Goal: Task Accomplishment & Management: Manage account settings

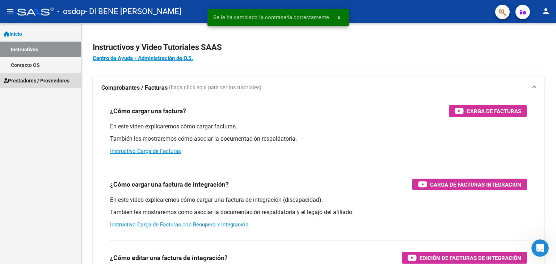
click at [48, 83] on span "Prestadores / Proveedores" at bounding box center [37, 81] width 66 height 8
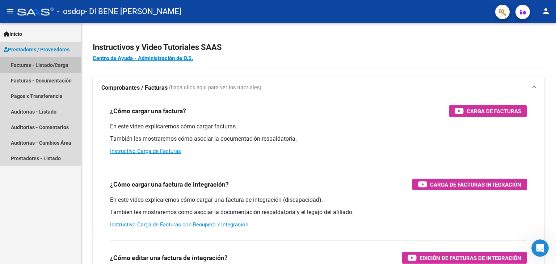
click at [40, 63] on link "Facturas - Listado/Carga" at bounding box center [40, 65] width 81 height 16
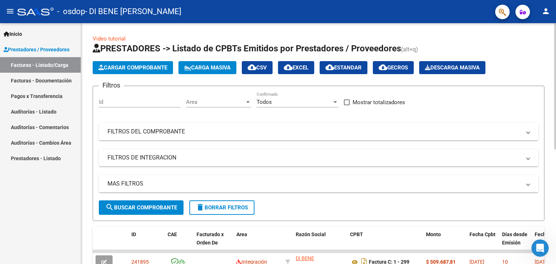
click at [555, 109] on div at bounding box center [556, 86] width 2 height 126
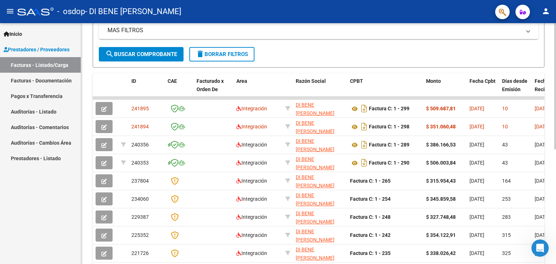
scroll to position [154, 0]
click at [556, 183] on div at bounding box center [556, 169] width 2 height 126
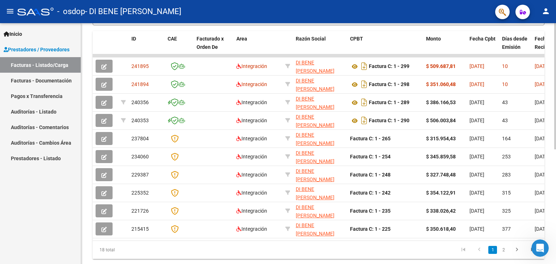
scroll to position [219, 0]
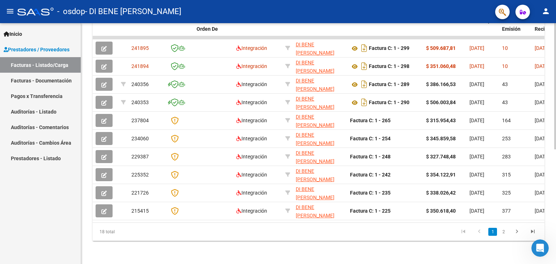
click at [556, 208] on div at bounding box center [556, 201] width 2 height 126
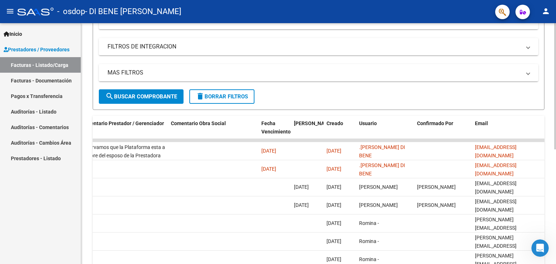
scroll to position [0, 0]
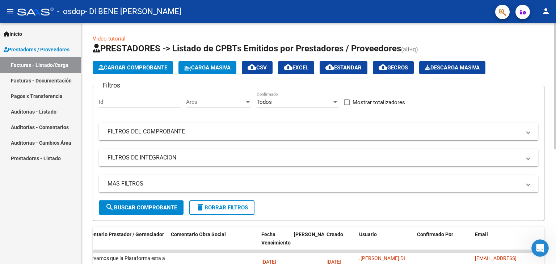
click at [556, 34] on div at bounding box center [556, 86] width 2 height 126
click at [546, 11] on mat-icon "person" at bounding box center [546, 11] width 9 height 9
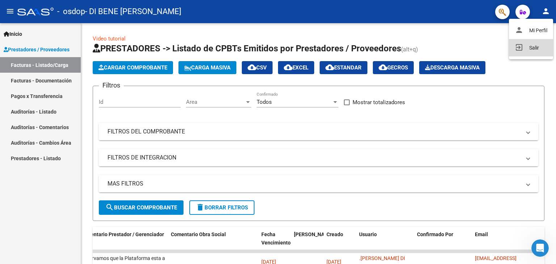
click at [530, 49] on button "exit_to_app Salir" at bounding box center [531, 47] width 44 height 17
